Goal: Task Accomplishment & Management: Manage account settings

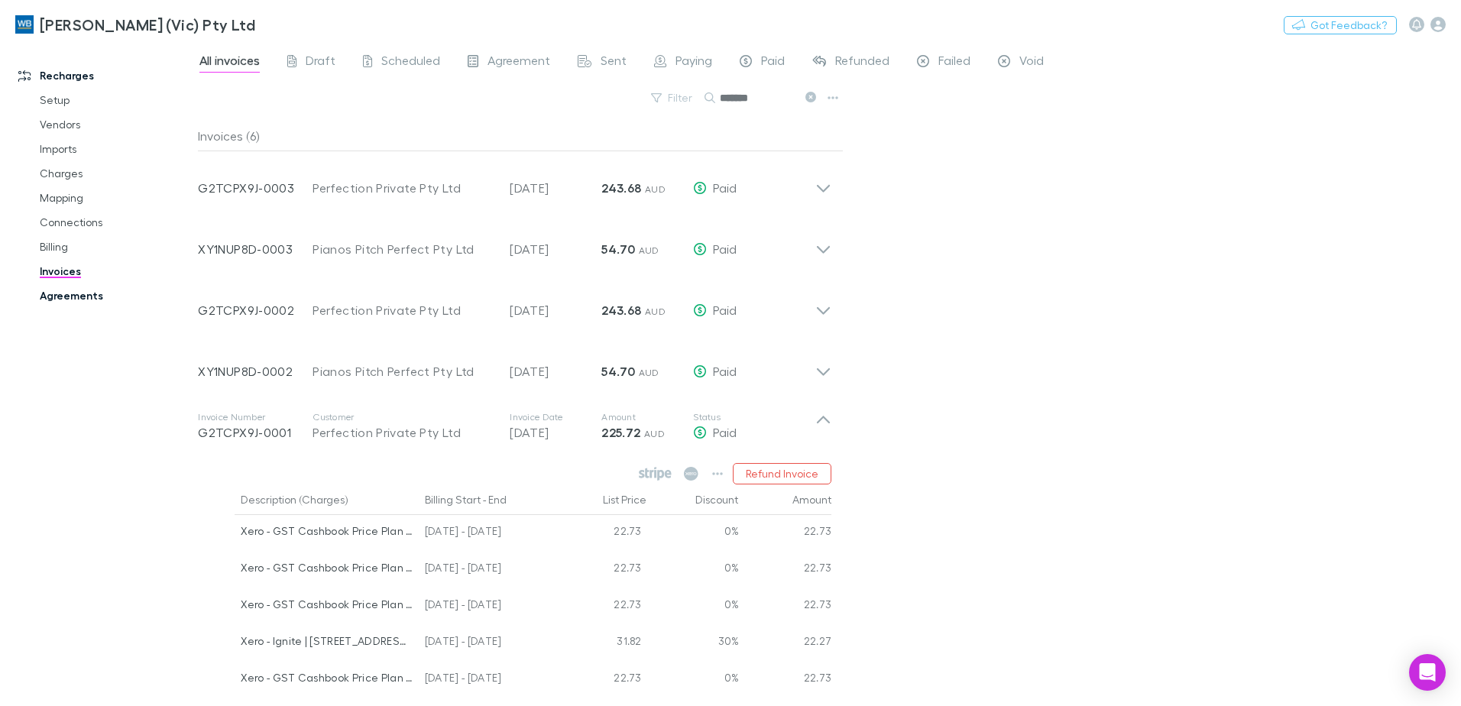
click at [63, 292] on link "Agreements" at bounding box center [115, 296] width 182 height 24
click at [57, 296] on link "Agreements" at bounding box center [115, 296] width 182 height 24
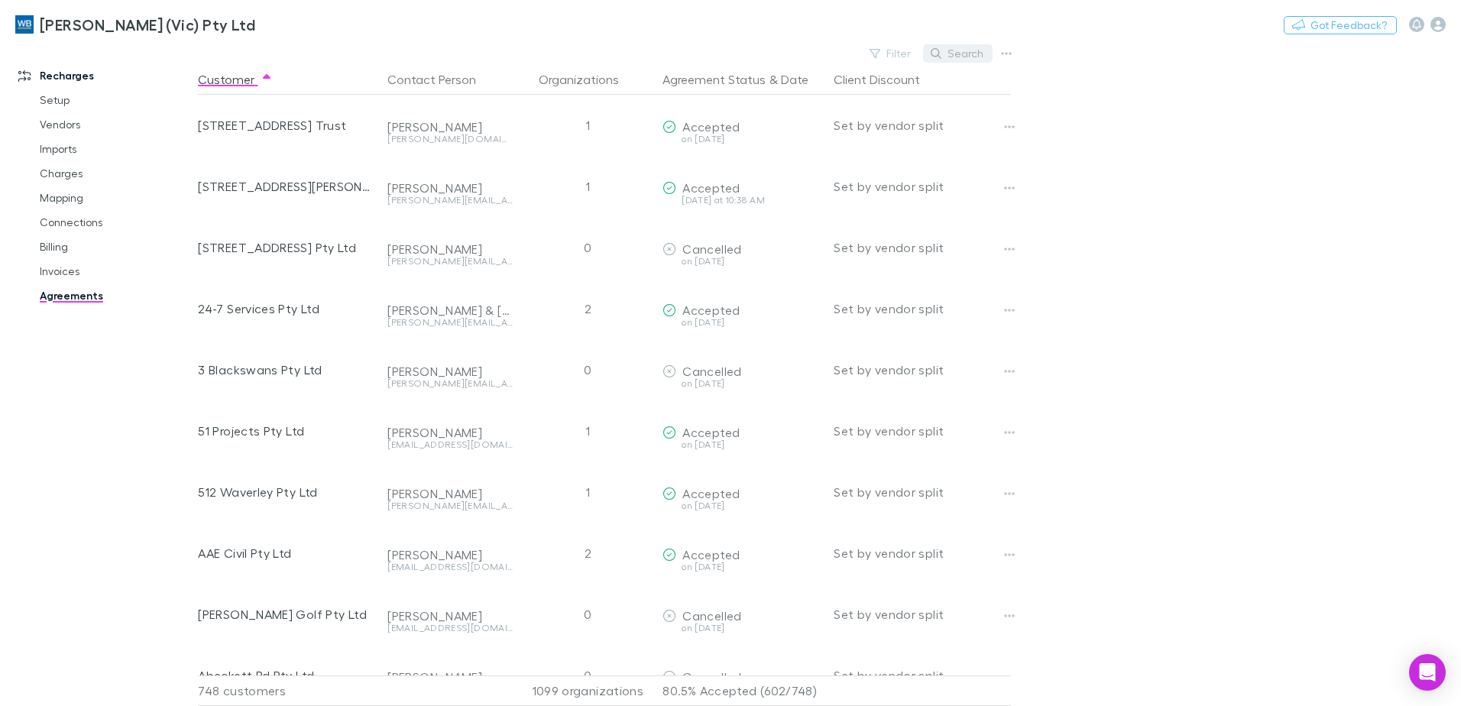
click at [970, 61] on button "Search" at bounding box center [958, 53] width 70 height 18
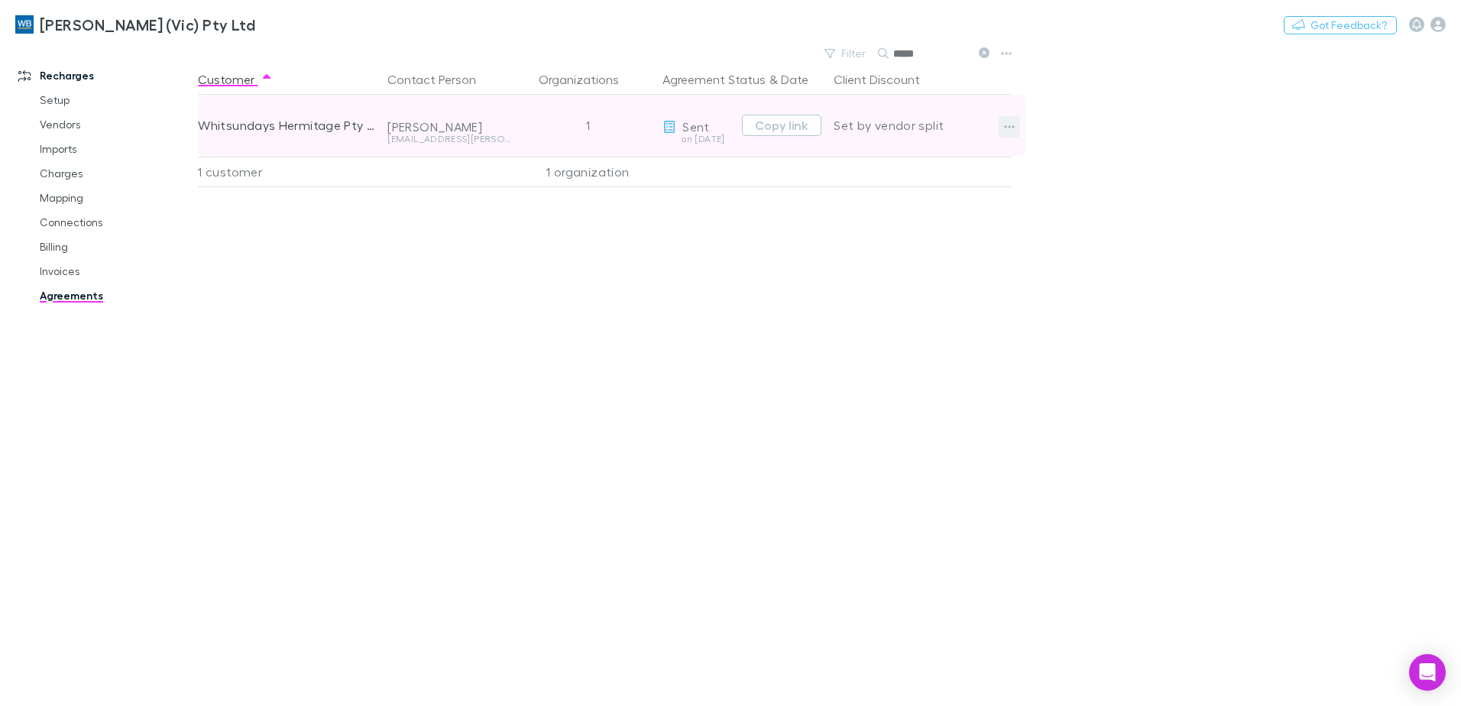
click at [1010, 127] on icon "button" at bounding box center [1010, 126] width 11 height 3
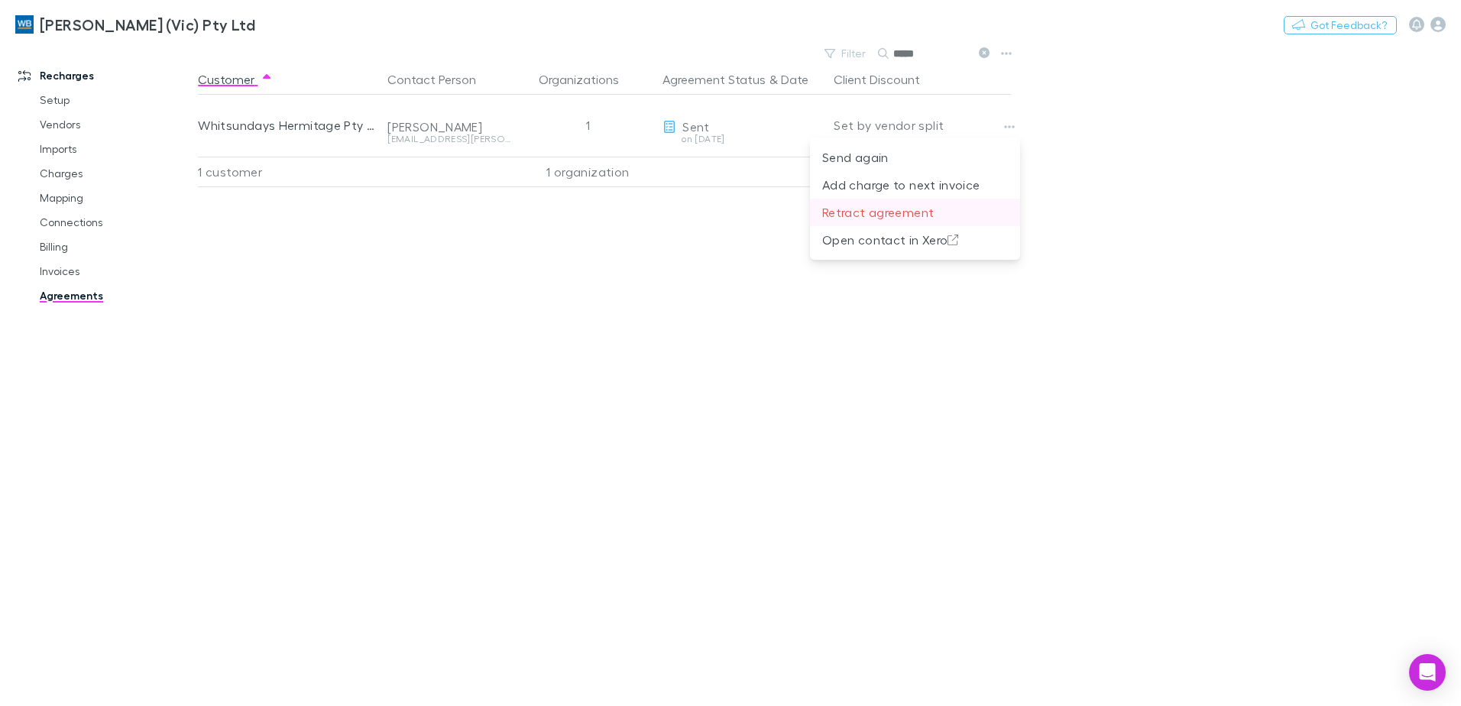
click at [922, 213] on p "Retract agreement" at bounding box center [915, 212] width 186 height 18
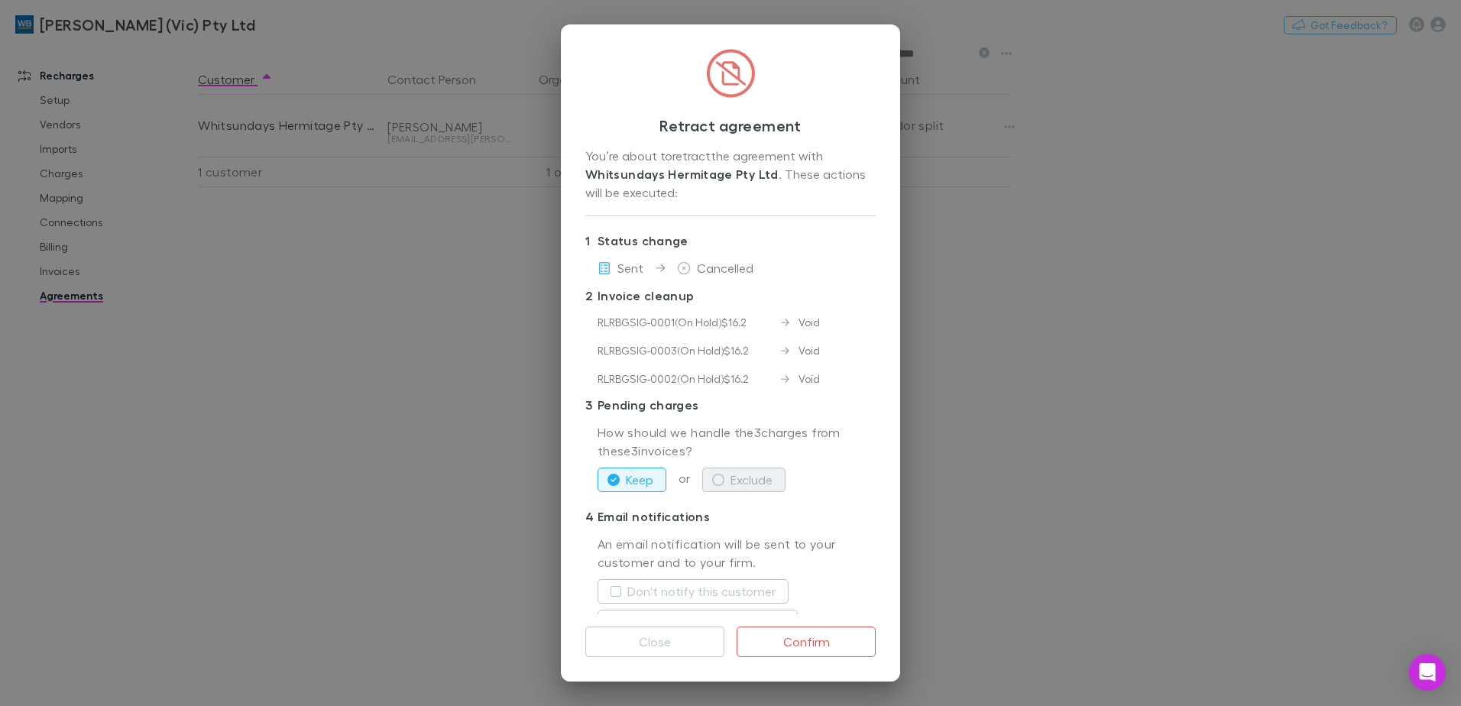
click at [762, 471] on button "Exclude" at bounding box center [743, 480] width 83 height 24
click at [720, 594] on label "Don't notify this customer" at bounding box center [701, 591] width 148 height 18
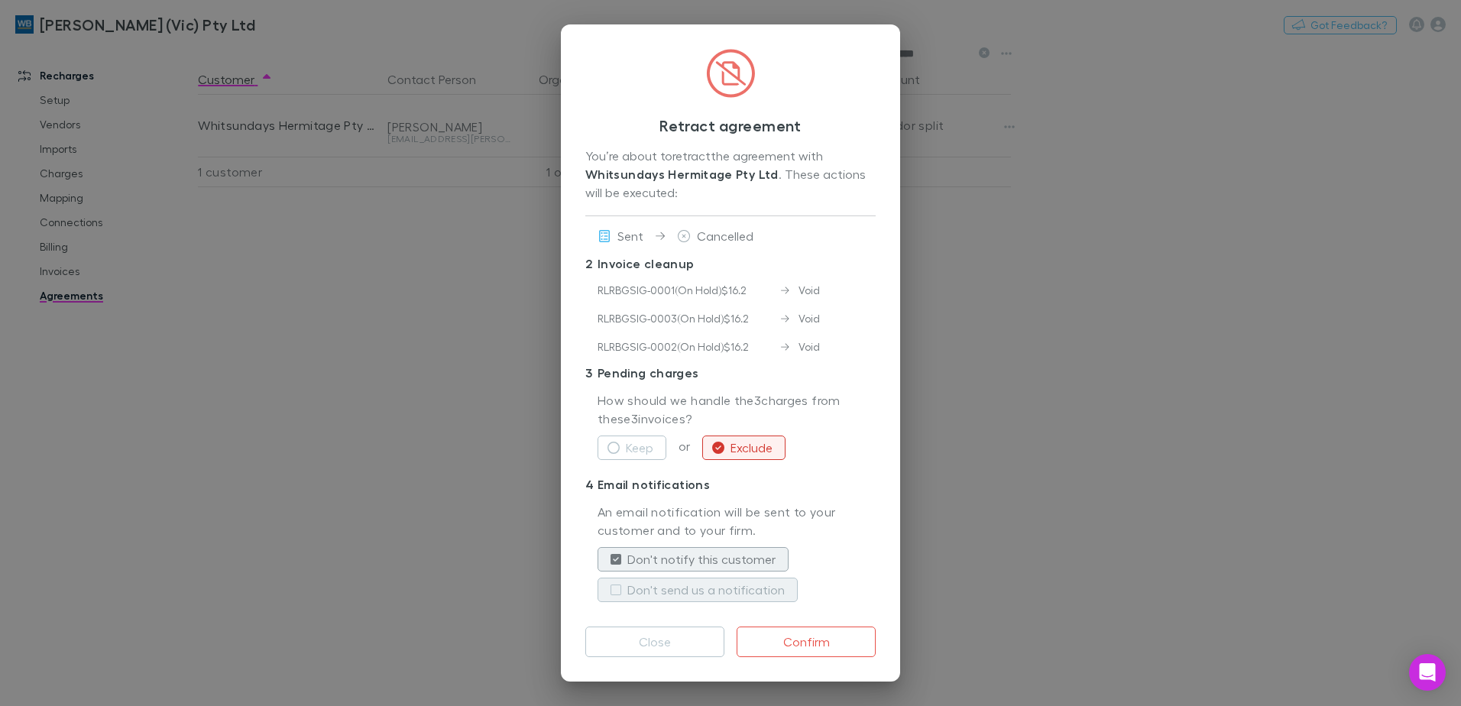
click at [703, 588] on label "Don't send us a notification" at bounding box center [705, 590] width 157 height 18
click at [806, 644] on button "Confirm" at bounding box center [806, 642] width 139 height 31
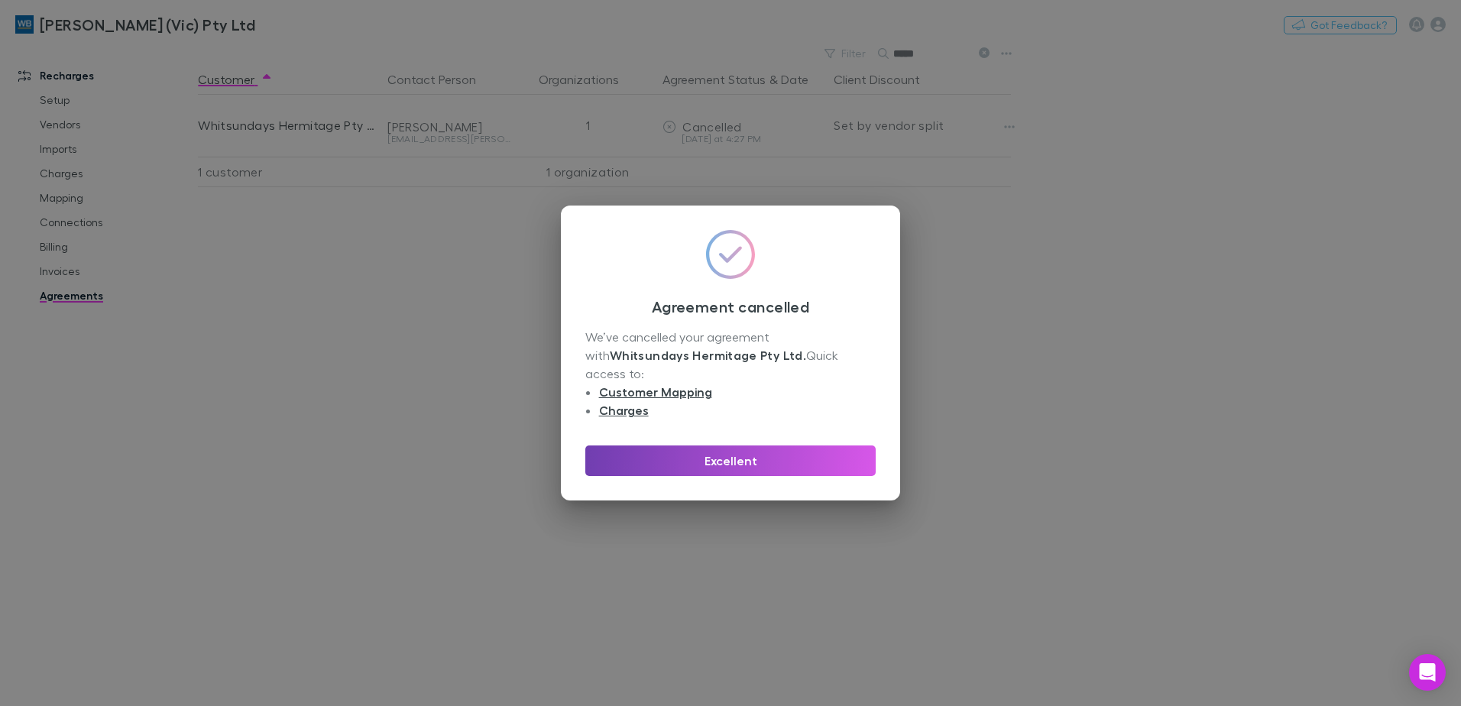
click at [767, 454] on button "Excellent" at bounding box center [730, 461] width 290 height 31
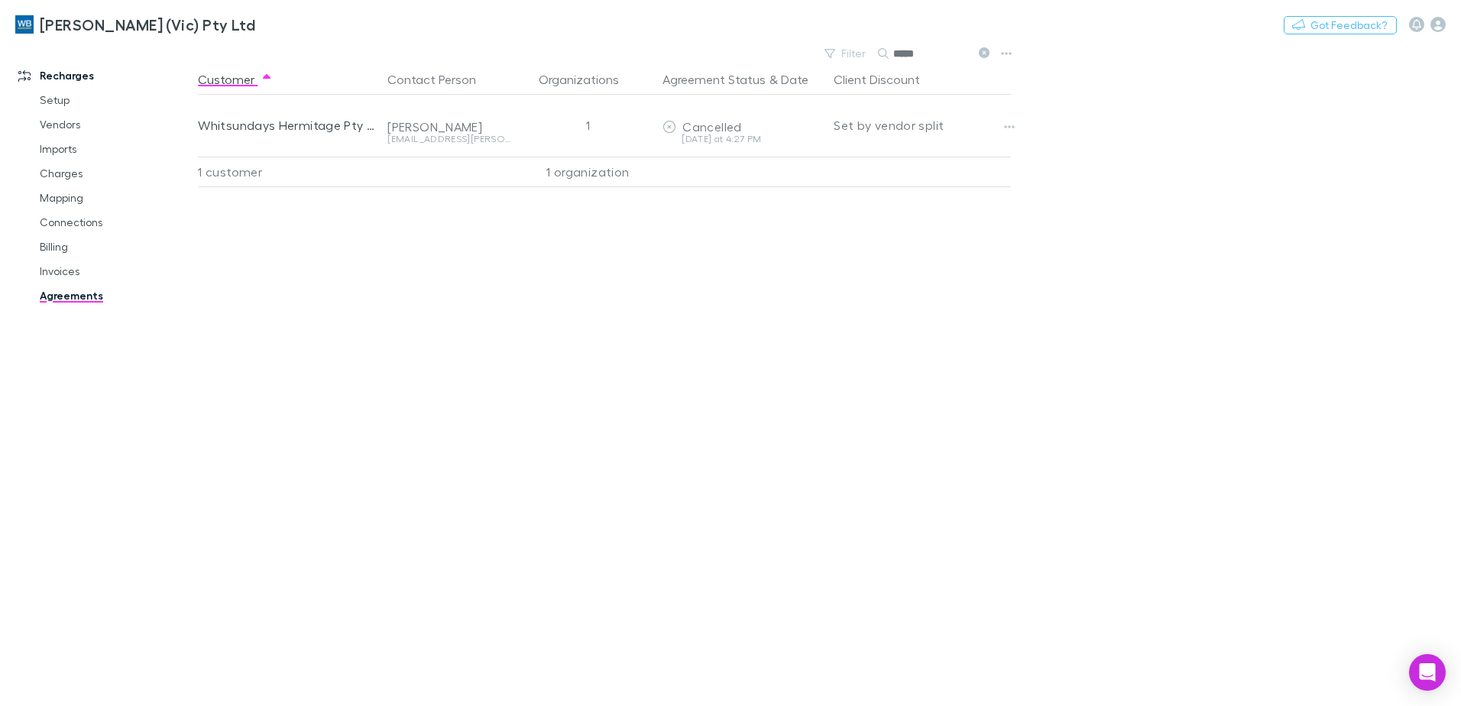
drag, startPoint x: 923, startPoint y: 49, endPoint x: 697, endPoint y: 18, distance: 228.3
click at [697, 18] on div "[PERSON_NAME] (Vic) Pty Ltd Nothing Got Feedback? Recharges Setup Vendors Impor…" at bounding box center [730, 353] width 1461 height 706
type input "******"
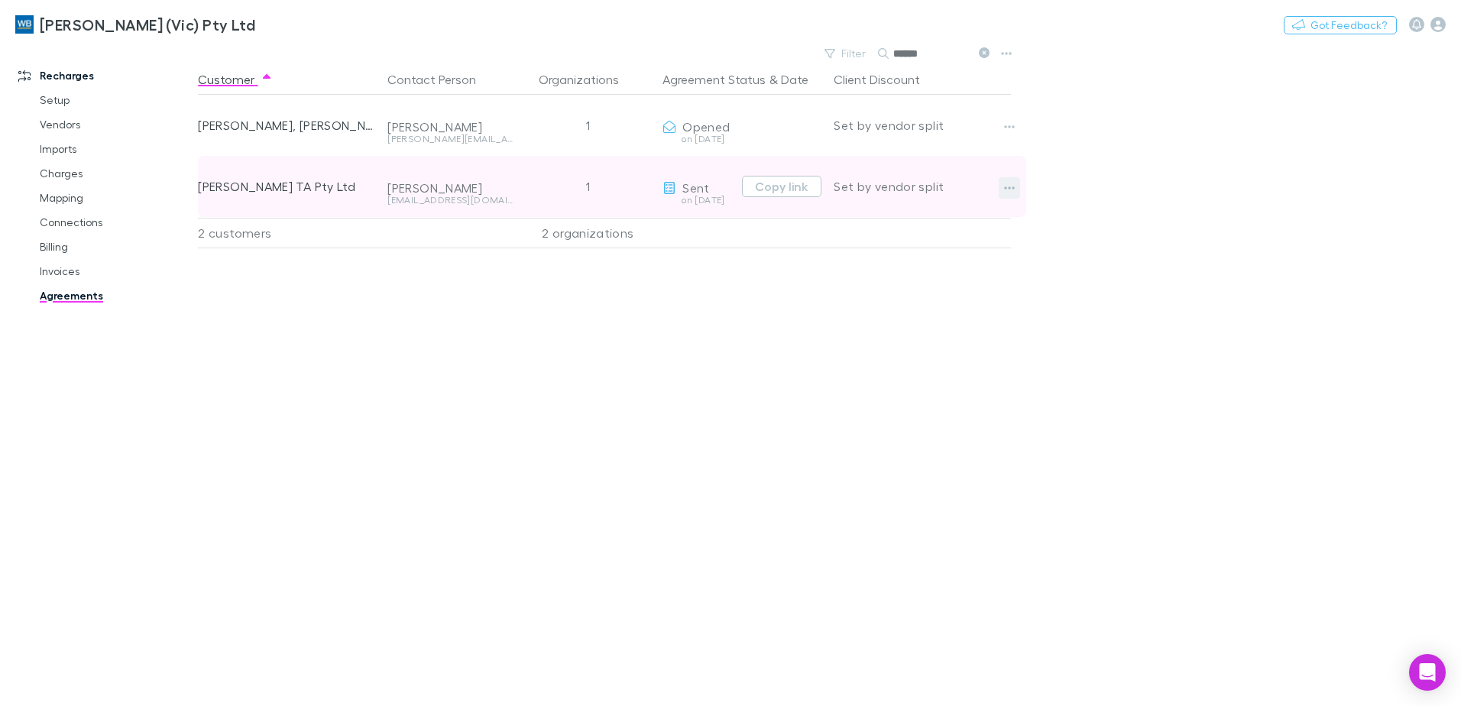
click at [1010, 190] on icon "button" at bounding box center [1009, 188] width 11 height 12
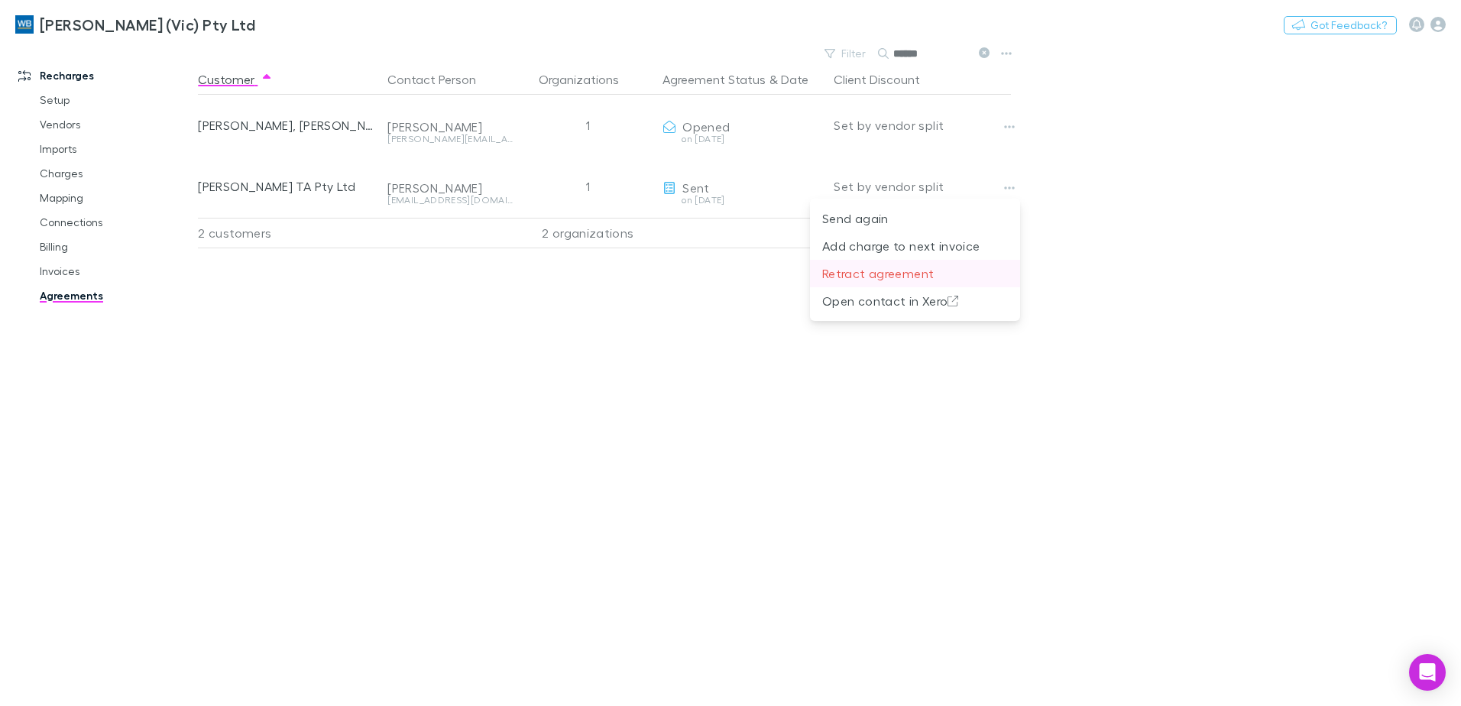
click at [903, 274] on p "Retract agreement" at bounding box center [915, 273] width 186 height 18
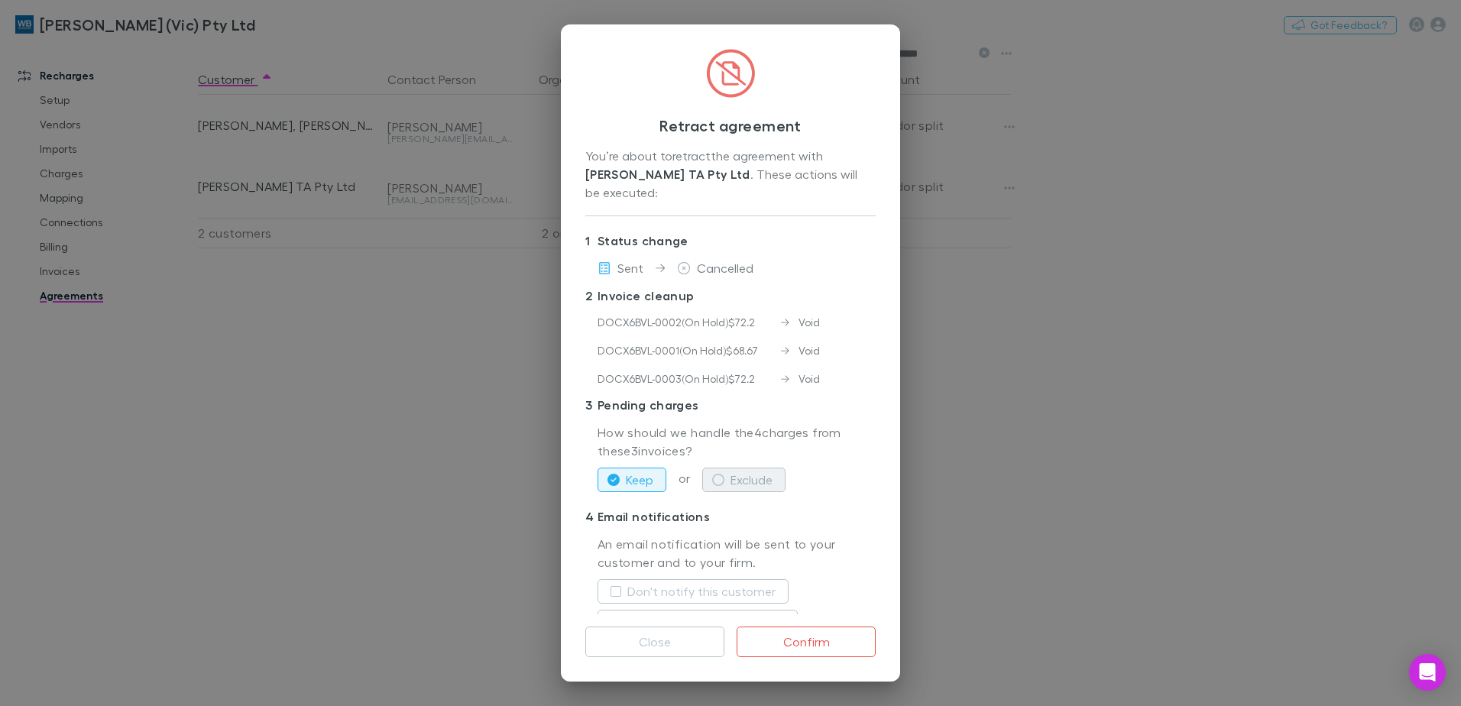
click at [730, 482] on button "Exclude" at bounding box center [743, 480] width 83 height 24
click at [679, 593] on label "Don't notify this customer" at bounding box center [701, 591] width 148 height 18
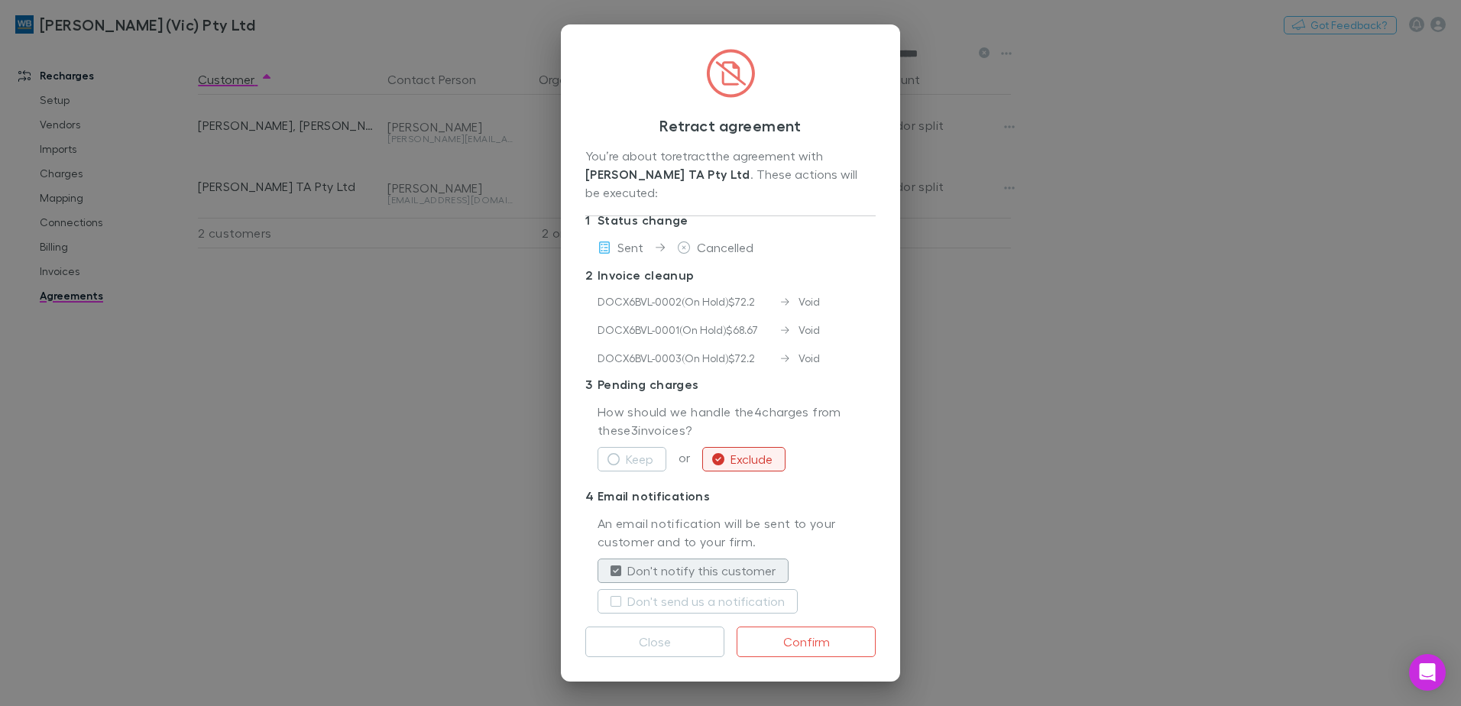
scroll to position [32, 0]
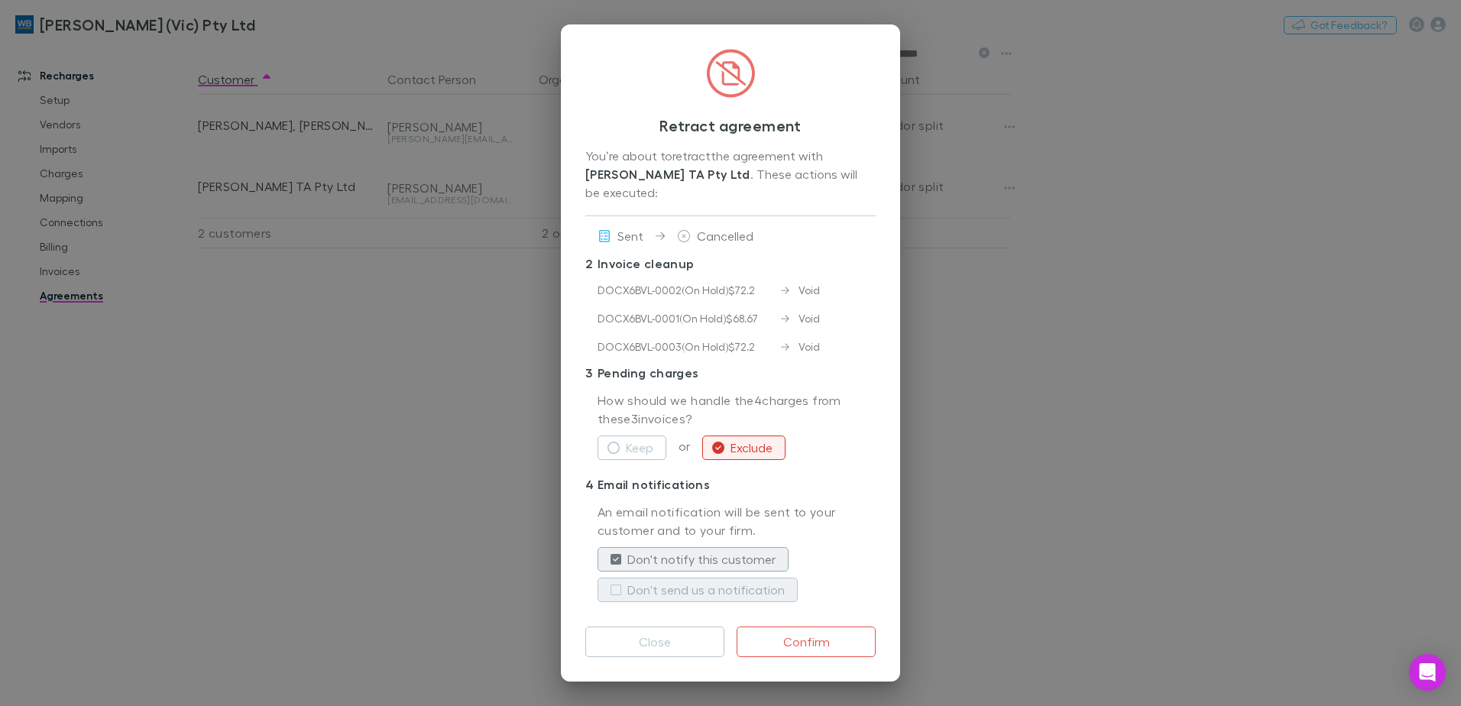
drag, startPoint x: 679, startPoint y: 589, endPoint x: 767, endPoint y: 627, distance: 95.5
click at [681, 589] on label "Don't send us a notification" at bounding box center [705, 590] width 157 height 18
click at [822, 650] on button "Confirm" at bounding box center [806, 642] width 139 height 31
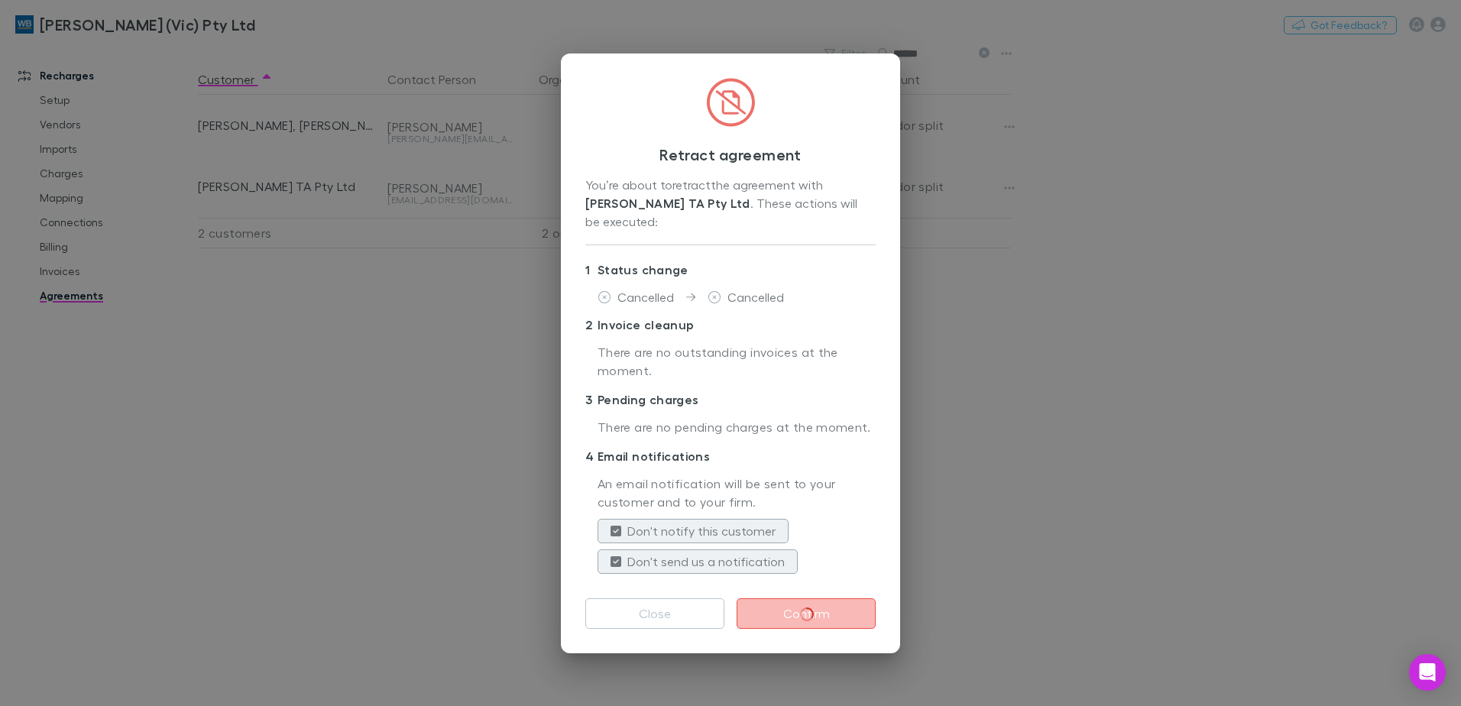
scroll to position [0, 0]
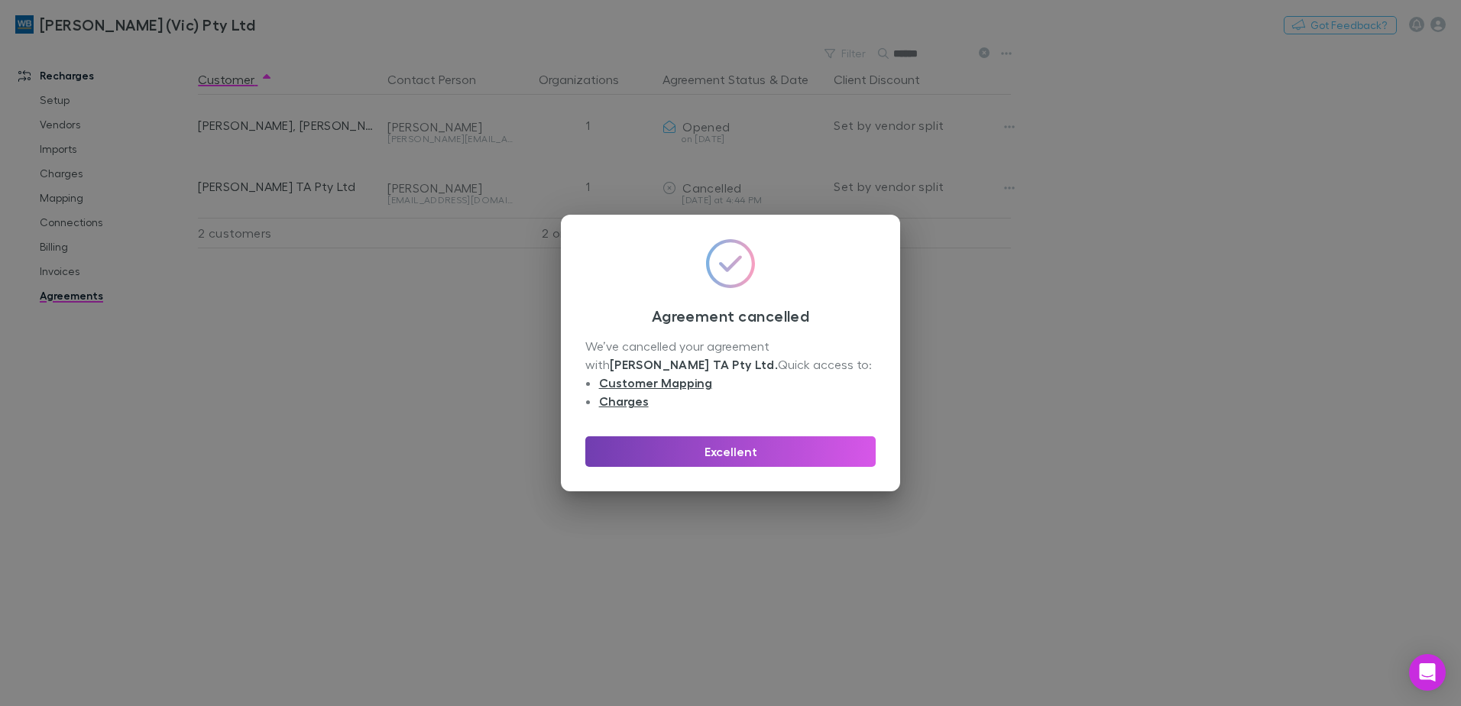
click at [745, 448] on button "Excellent" at bounding box center [730, 451] width 290 height 31
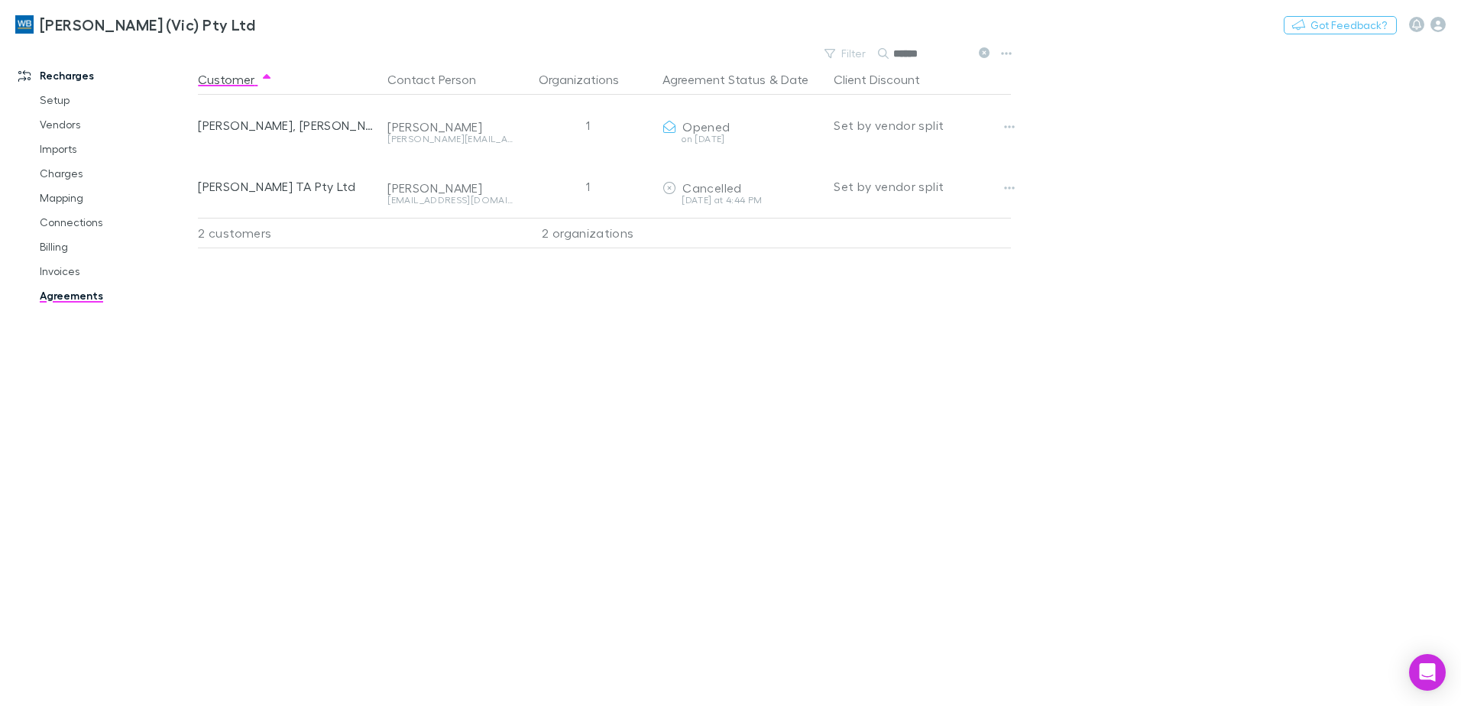
click at [984, 53] on icon at bounding box center [984, 52] width 11 height 11
